Goal: Information Seeking & Learning: Find specific fact

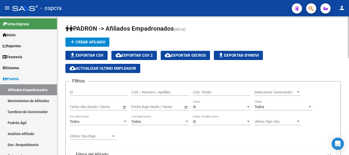
click at [155, 93] on input "CUIL / Nombre / Apellido" at bounding box center [160, 92] width 58 height 4
paste input "20754180"
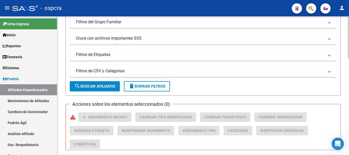
scroll to position [153, 0]
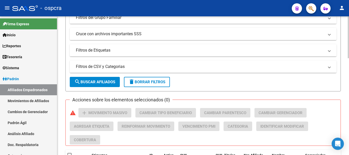
type input "20754180"
click at [112, 81] on span "search Buscar Afiliados" at bounding box center [94, 82] width 41 height 5
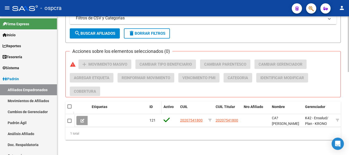
scroll to position [207, 0]
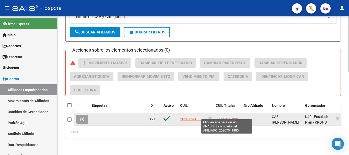
click at [236, 117] on span "20207541800" at bounding box center [227, 119] width 23 height 4
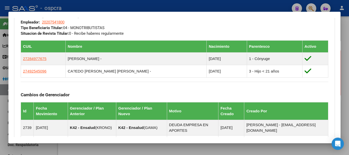
scroll to position [279, 0]
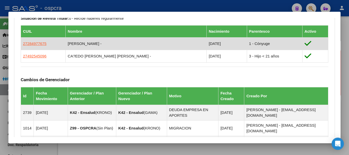
drag, startPoint x: 78, startPoint y: 43, endPoint x: 116, endPoint y: 42, distance: 38.1
click at [116, 42] on td "[PERSON_NAME] -" at bounding box center [136, 43] width 141 height 13
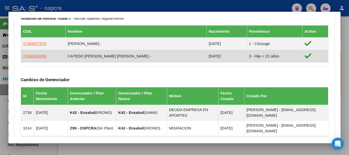
click at [106, 58] on td "CA?EDO [PERSON_NAME] [PERSON_NAME] -" at bounding box center [136, 56] width 141 height 13
click at [138, 59] on td "CA?EDO [PERSON_NAME] [PERSON_NAME] -" at bounding box center [136, 56] width 141 height 13
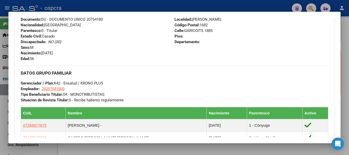
scroll to position [195, 0]
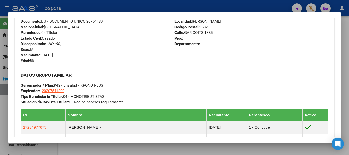
drag, startPoint x: 0, startPoint y: 83, endPoint x: 12, endPoint y: 79, distance: 12.6
click at [1, 83] on div at bounding box center [174, 77] width 349 height 155
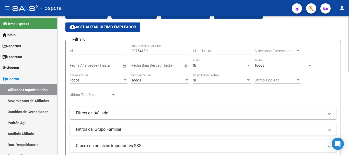
scroll to position [28, 0]
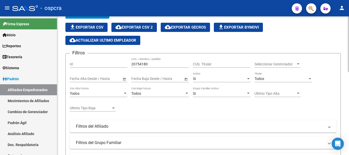
drag, startPoint x: 166, startPoint y: 68, endPoint x: 166, endPoint y: 65, distance: 2.9
click at [166, 68] on div "20754180 CUIL / Nombre / Apellido" at bounding box center [160, 65] width 58 height 15
drag, startPoint x: 160, startPoint y: 63, endPoint x: 7, endPoint y: 59, distance: 153.2
click at [11, 60] on mat-sidenav-container "Firma Express Inicio Calendario SSS Instructivos Contacto OS Reportes Ingresos …" at bounding box center [174, 85] width 349 height 139
paste input "43175304"
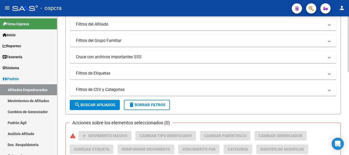
type input "43175304"
click at [114, 108] on button "search Buscar Afiliados" at bounding box center [95, 105] width 50 height 10
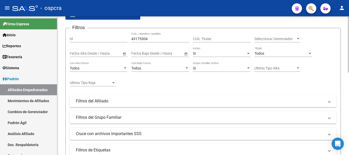
scroll to position [0, 0]
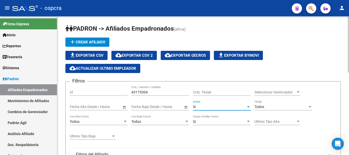
click at [248, 105] on div at bounding box center [248, 107] width 5 height 4
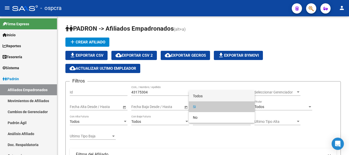
click at [243, 97] on span "Todos" at bounding box center [222, 96] width 58 height 11
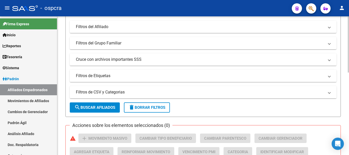
click at [77, 105] on mat-icon "search" at bounding box center [77, 107] width 6 height 6
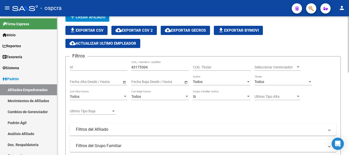
scroll to position [24, 0]
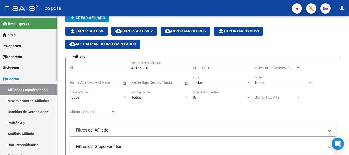
drag, startPoint x: 151, startPoint y: 69, endPoint x: 44, endPoint y: 58, distance: 107.9
click at [44, 58] on mat-sidenav-container "Firma Express Inicio Calendario SSS Instructivos Contacto OS Reportes Ingresos …" at bounding box center [174, 85] width 349 height 139
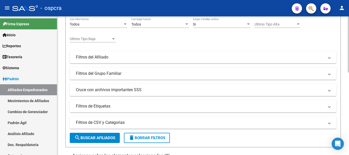
scroll to position [101, 0]
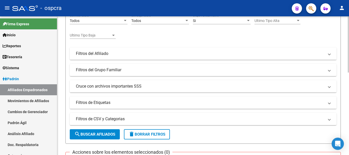
type input "CAÑE"
click at [93, 130] on button "search Buscar Afiliados" at bounding box center [95, 134] width 50 height 10
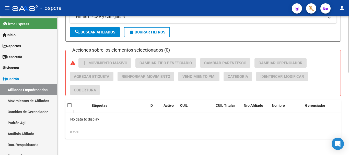
scroll to position [24, 0]
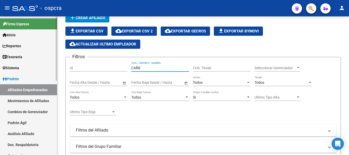
drag, startPoint x: 162, startPoint y: 67, endPoint x: 0, endPoint y: 40, distance: 164.3
click at [0, 41] on mat-sidenav-container "Firma Express Inicio Calendario SSS Instructivos Contacto OS Reportes Ingresos …" at bounding box center [174, 85] width 349 height 139
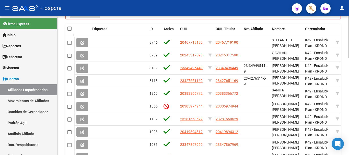
scroll to position [0, 0]
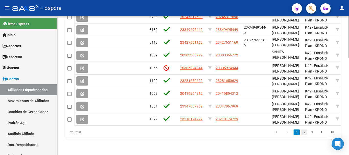
type input "[PERSON_NAME]"
click at [305, 132] on link "2" at bounding box center [305, 133] width 6 height 6
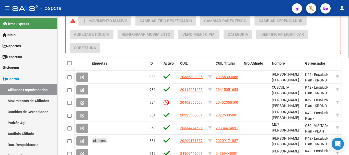
scroll to position [7, 0]
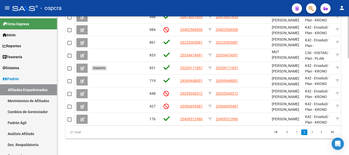
click at [349, 129] on div at bounding box center [348, 134] width 1 height 42
click at [310, 132] on link "3" at bounding box center [312, 133] width 6 height 6
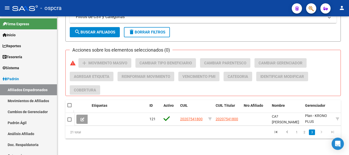
scroll to position [207, 0]
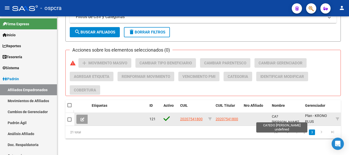
click at [285, 119] on span "CA?[PERSON_NAME]" at bounding box center [285, 120] width 27 height 10
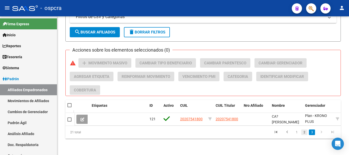
click at [304, 131] on link "2" at bounding box center [305, 133] width 6 height 6
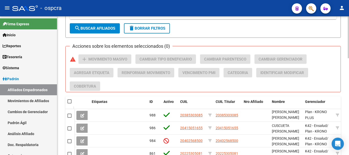
scroll to position [322, 0]
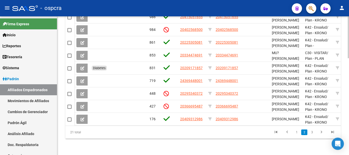
click at [341, 155] on html "menu - ospcra person Firma Express Inicio Calendario SSS Instructivos Contacto …" at bounding box center [174, 77] width 349 height 155
click at [313, 135] on link "3" at bounding box center [312, 133] width 6 height 6
click at [313, 133] on div "21 total 1 2 3" at bounding box center [203, 132] width 276 height 13
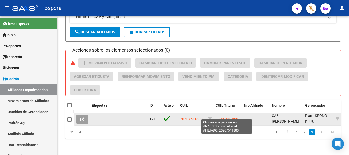
click at [220, 117] on span "20207541800" at bounding box center [227, 119] width 23 height 4
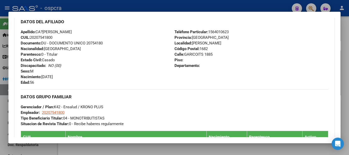
scroll to position [174, 0]
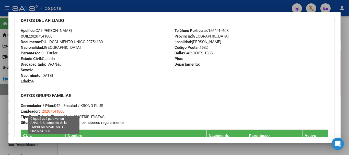
drag, startPoint x: 73, startPoint y: 112, endPoint x: 43, endPoint y: 112, distance: 29.4
click at [43, 112] on div "DATOS GRUPO FAMILIAR Gerenciador / Plan: K42 - Ensalud / KRONO PLUS Empleador: …" at bounding box center [175, 106] width 308 height 37
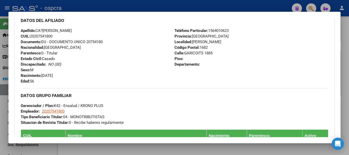
copy span "20207541800"
click at [143, 99] on div "DATOS GRUPO FAMILIAR Gerenciador / Plan: K42 - Ensalud / KRONO PLUS Empleador: …" at bounding box center [175, 106] width 308 height 37
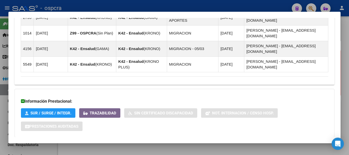
scroll to position [361, 0]
